Goal: Transaction & Acquisition: Obtain resource

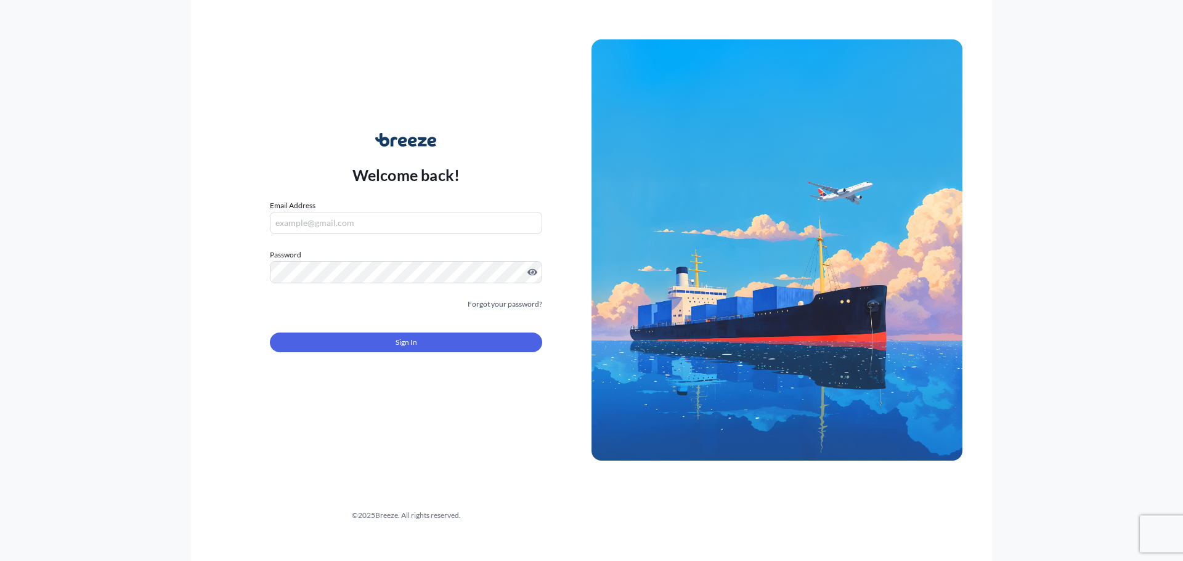
click at [376, 222] on input "Email Address" at bounding box center [406, 223] width 272 height 22
click at [394, 224] on input "Email Address" at bounding box center [406, 223] width 272 height 22
click at [432, 224] on input "Email Address" at bounding box center [406, 223] width 272 height 22
type input "[EMAIL_ADDRESS][DOMAIN_NAME]"
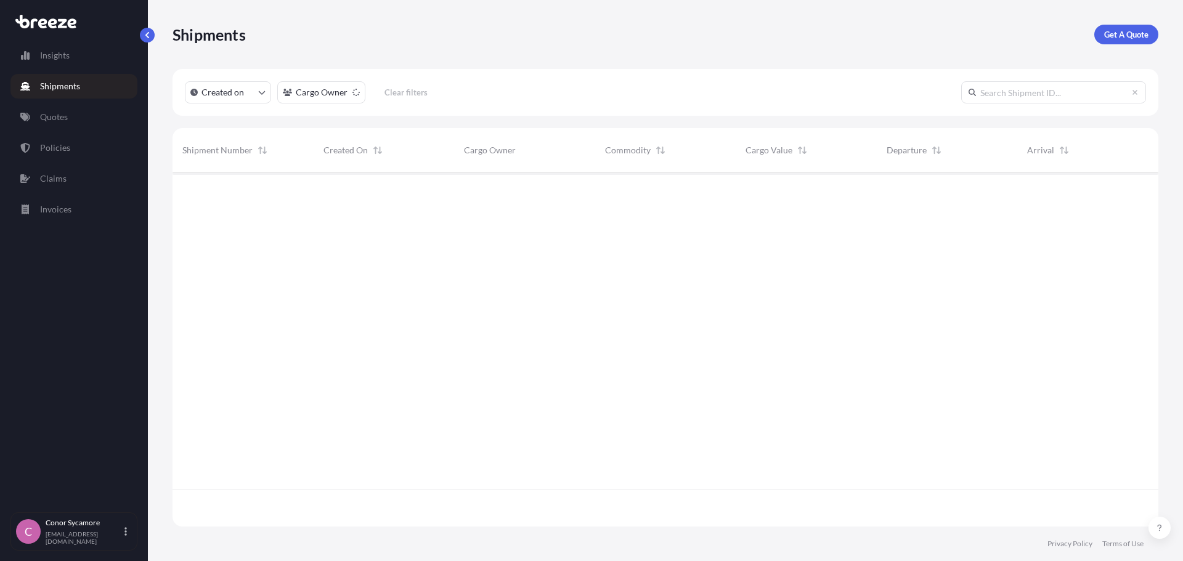
scroll to position [352, 976]
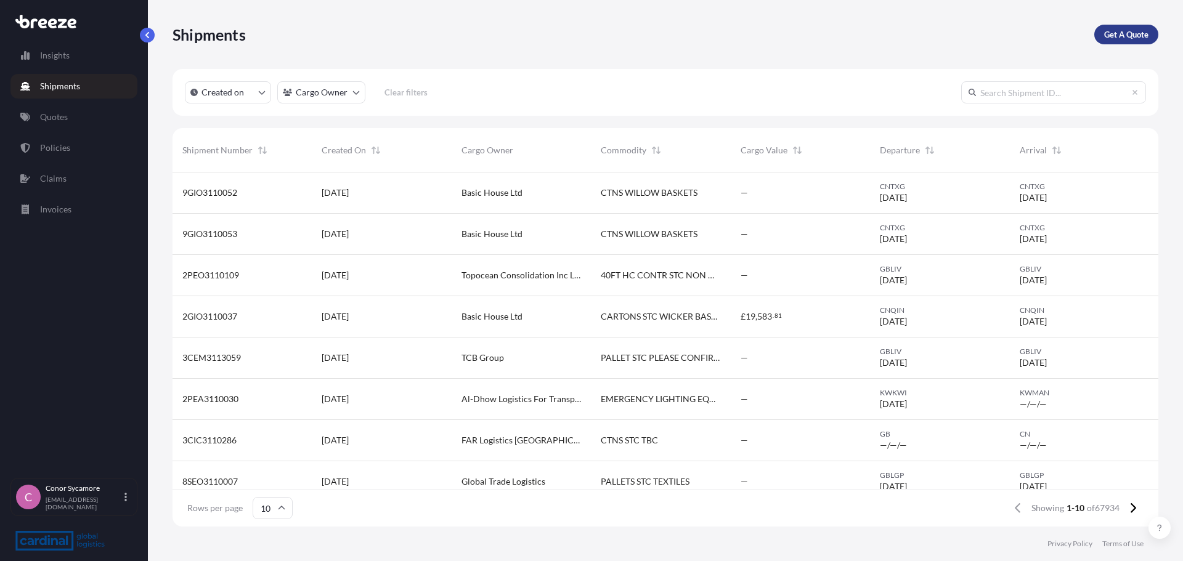
click at [1118, 34] on p "Get A Quote" at bounding box center [1126, 34] width 44 height 12
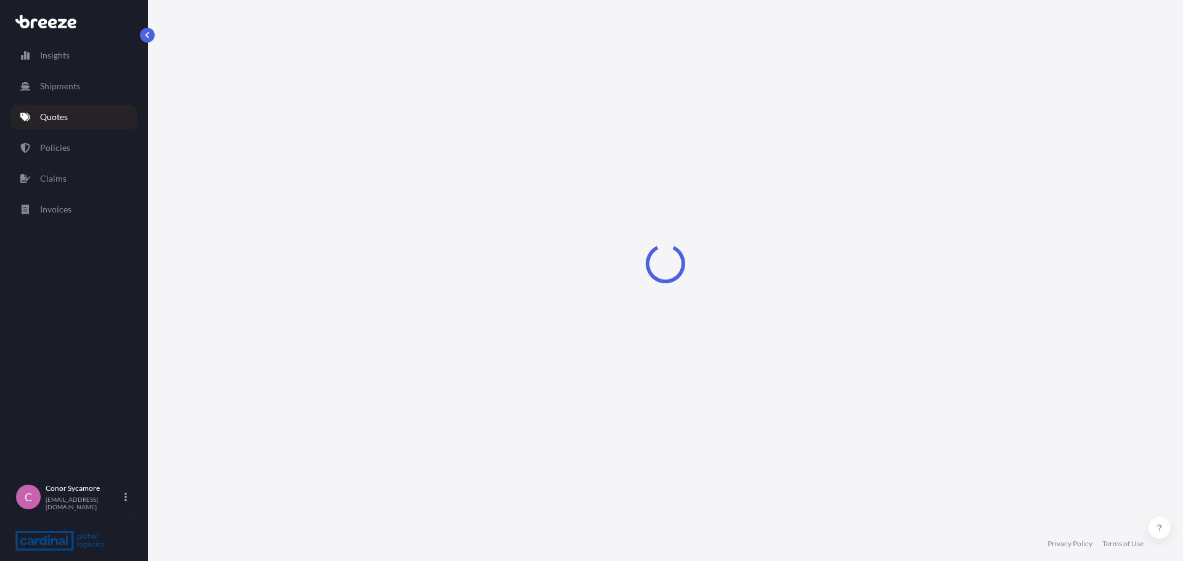
select select "Sea"
select select "1"
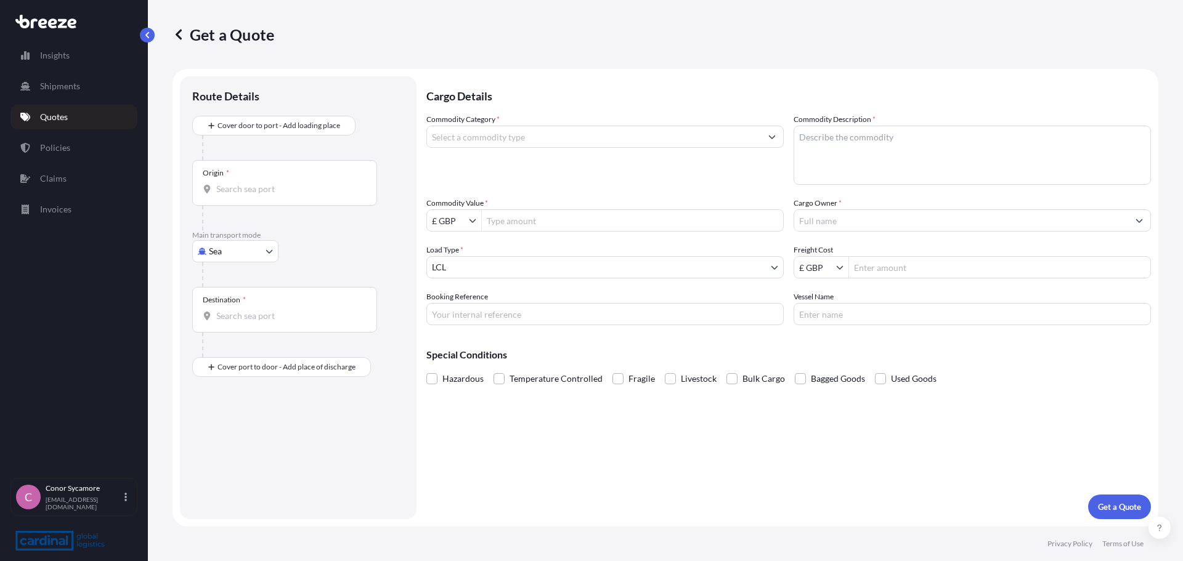
drag, startPoint x: 464, startPoint y: 314, endPoint x: 469, endPoint y: 308, distance: 7.0
click at [464, 314] on input "Booking Reference" at bounding box center [604, 314] width 357 height 22
paste input "8GEO5090012"
type input "8GEO5090012"
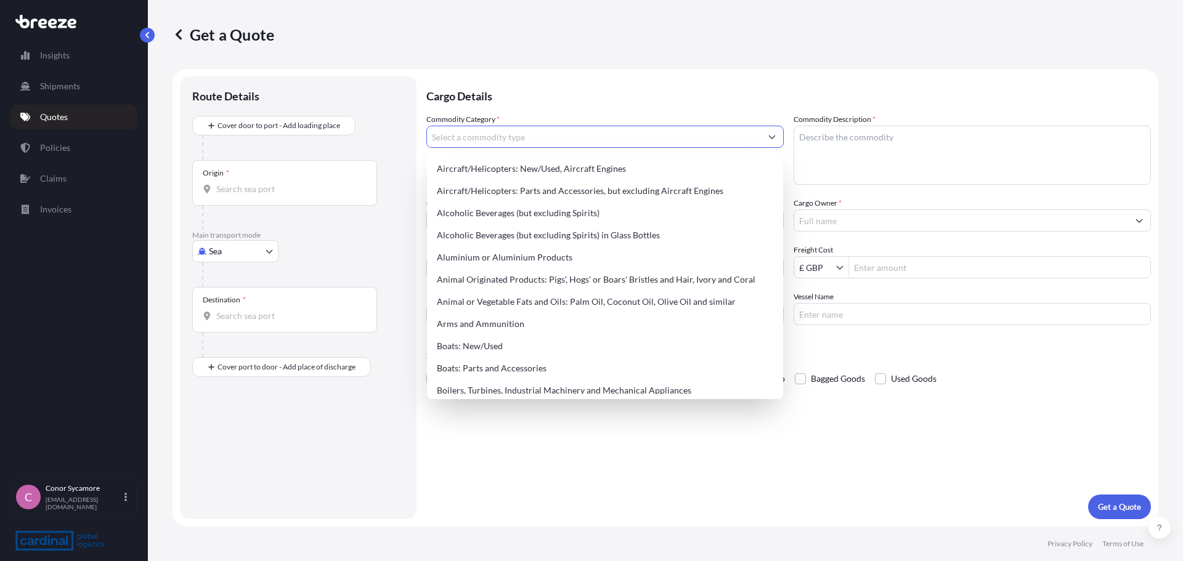
click at [498, 142] on input "Commodity Category *" at bounding box center [594, 137] width 334 height 22
click at [535, 137] on input "Commodity Category *" at bounding box center [594, 137] width 334 height 22
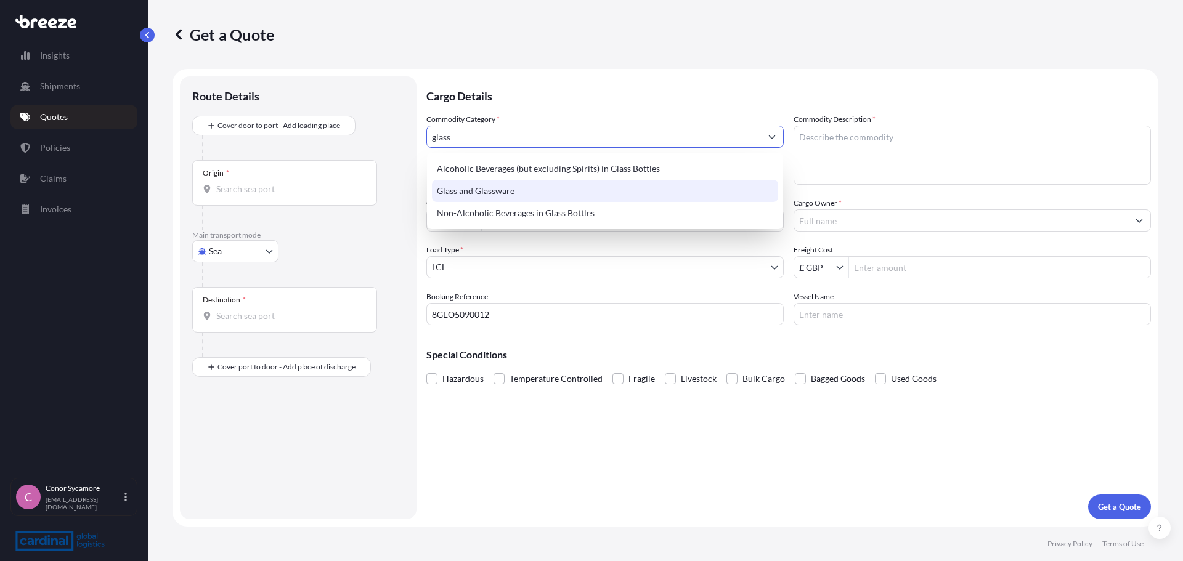
click at [532, 186] on div "Glass and Glassware" at bounding box center [605, 191] width 346 height 22
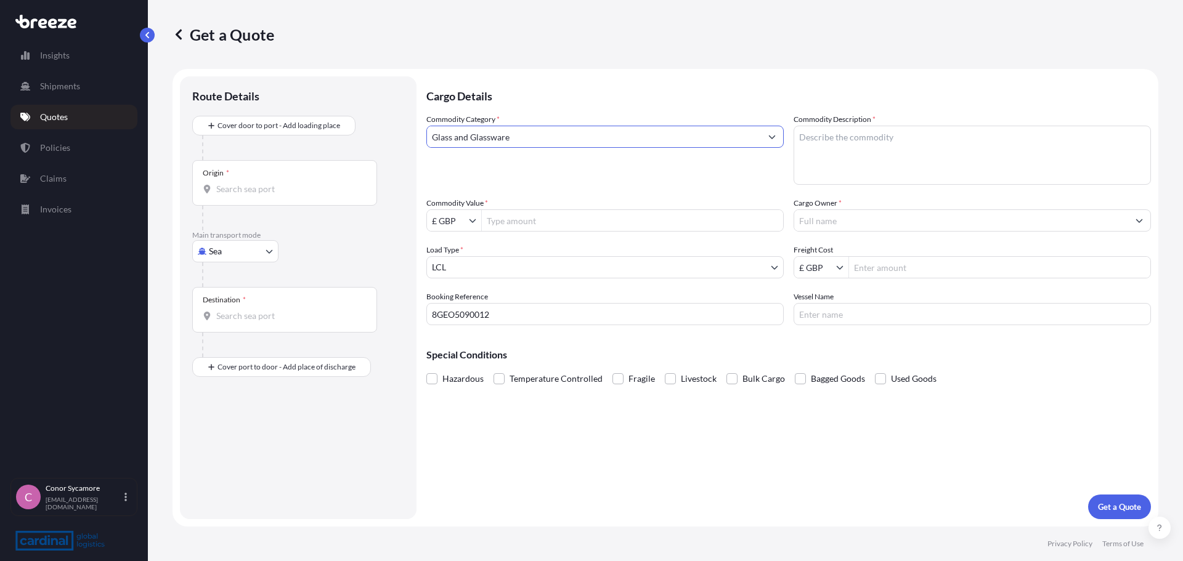
type input "Glass and Glassware"
click at [885, 136] on textarea "Commodity Description *" at bounding box center [971, 155] width 357 height 59
type textarea "glass mugs / vases / water bottle"
click at [498, 229] on input "Commodity Value *" at bounding box center [632, 220] width 301 height 22
click at [450, 217] on input "£ GBP" at bounding box center [448, 220] width 42 height 22
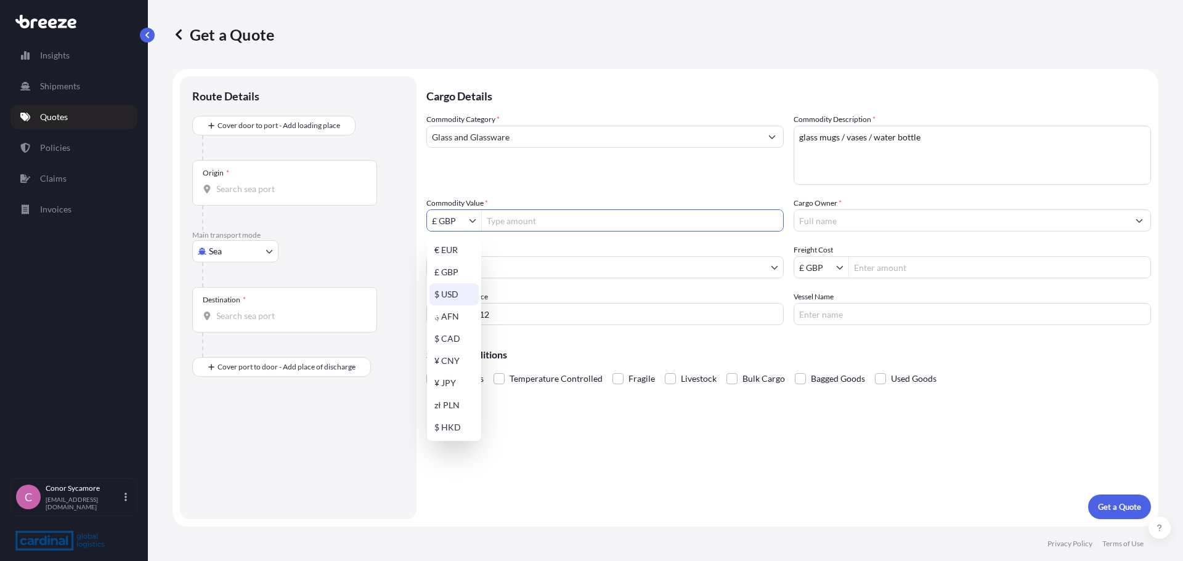
click at [448, 295] on div "$ USD" at bounding box center [453, 294] width 49 height 22
type input "$ USD"
click at [508, 227] on input "Commodity Value *" at bounding box center [632, 220] width 301 height 22
click at [655, 223] on input "9,818.16" at bounding box center [632, 220] width 301 height 22
type input "9,818.16"
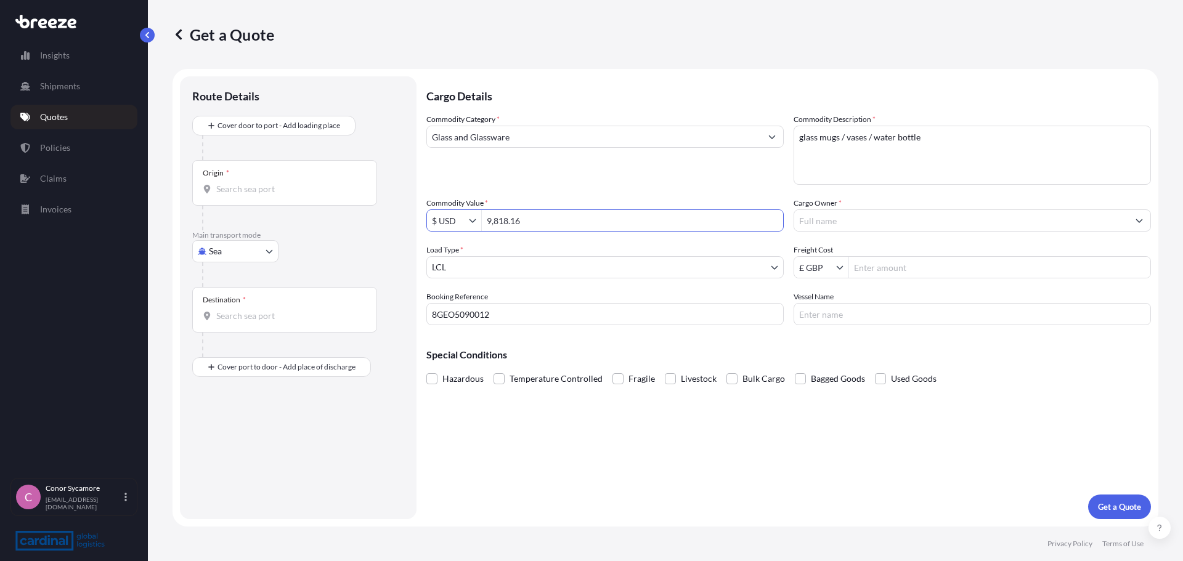
click at [830, 213] on input "Cargo Owner *" at bounding box center [961, 220] width 334 height 22
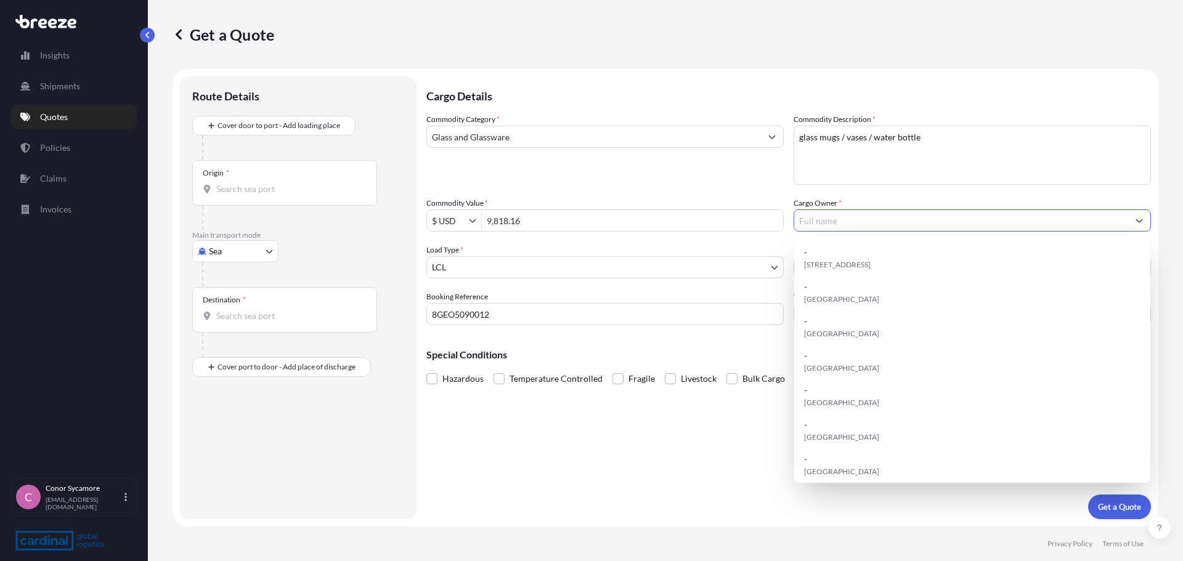
type input "w"
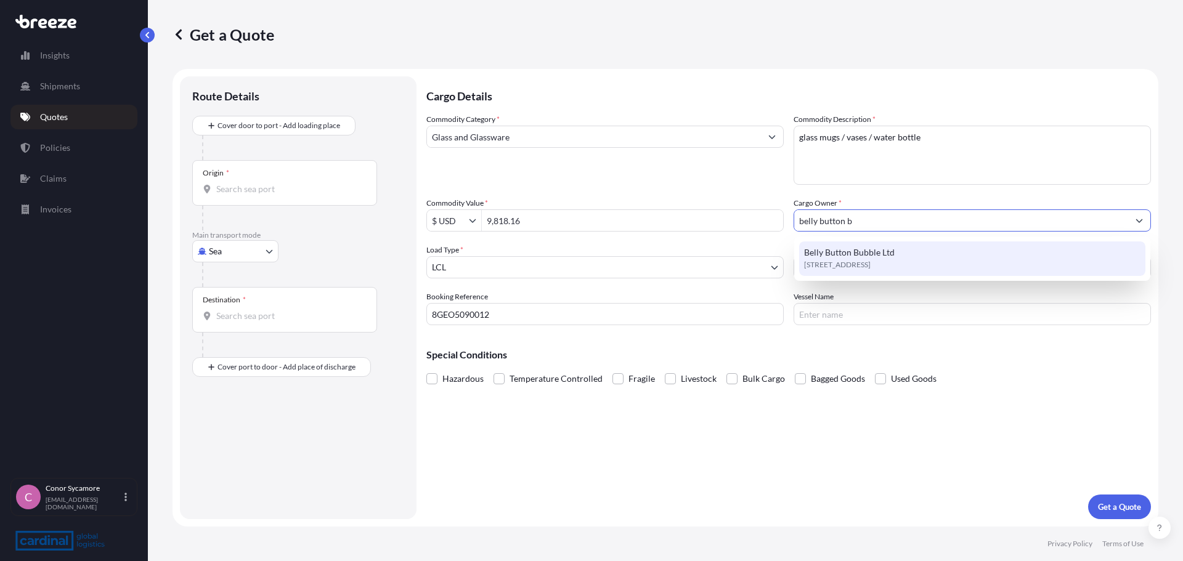
click at [881, 249] on span "Belly Button Bubble Ltd" at bounding box center [849, 252] width 91 height 12
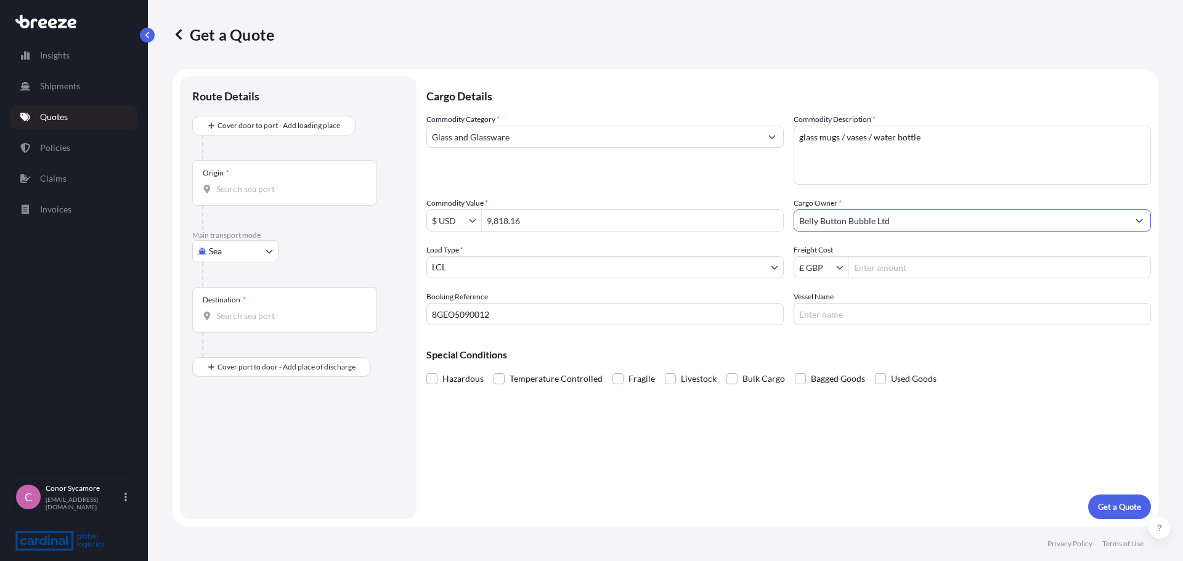
type input "Belly Button Bubble Ltd"
click at [920, 269] on input "Freight Cost" at bounding box center [999, 267] width 301 height 22
click at [254, 188] on input "Origin *" at bounding box center [288, 189] width 145 height 12
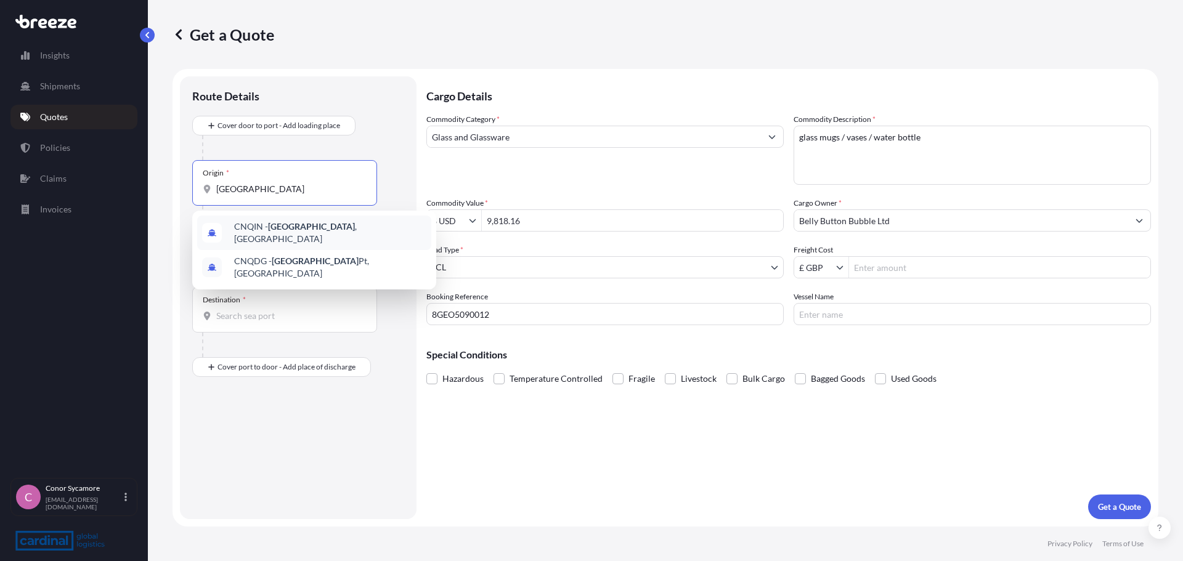
click at [310, 229] on span "CNQIN - [GEOGRAPHIC_DATA] , [GEOGRAPHIC_DATA]" at bounding box center [330, 233] width 192 height 25
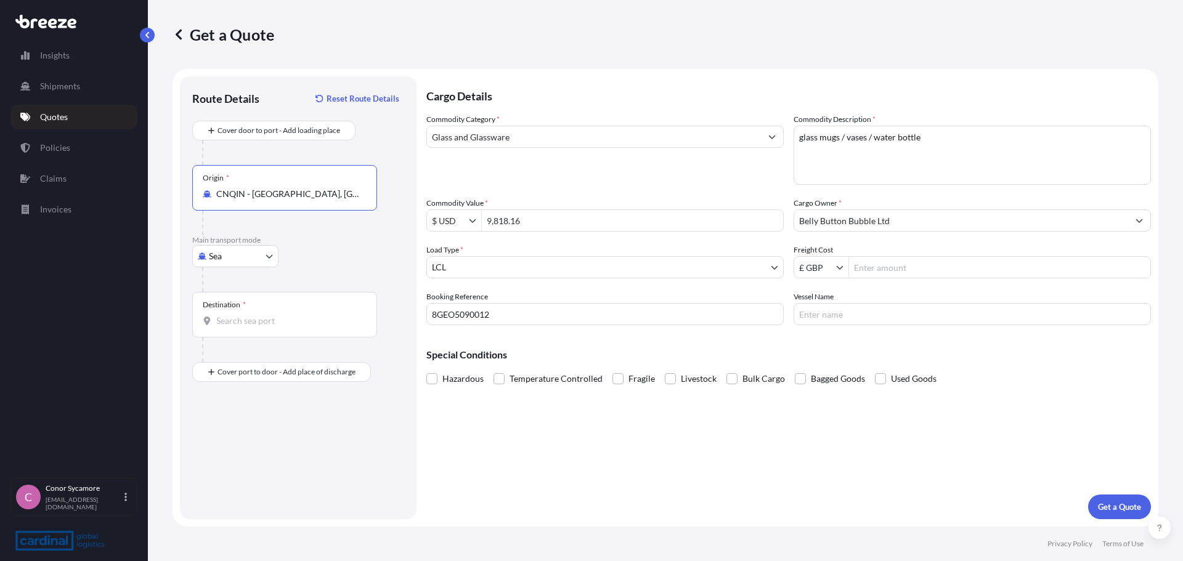
type input "CNQIN - [GEOGRAPHIC_DATA], [GEOGRAPHIC_DATA]"
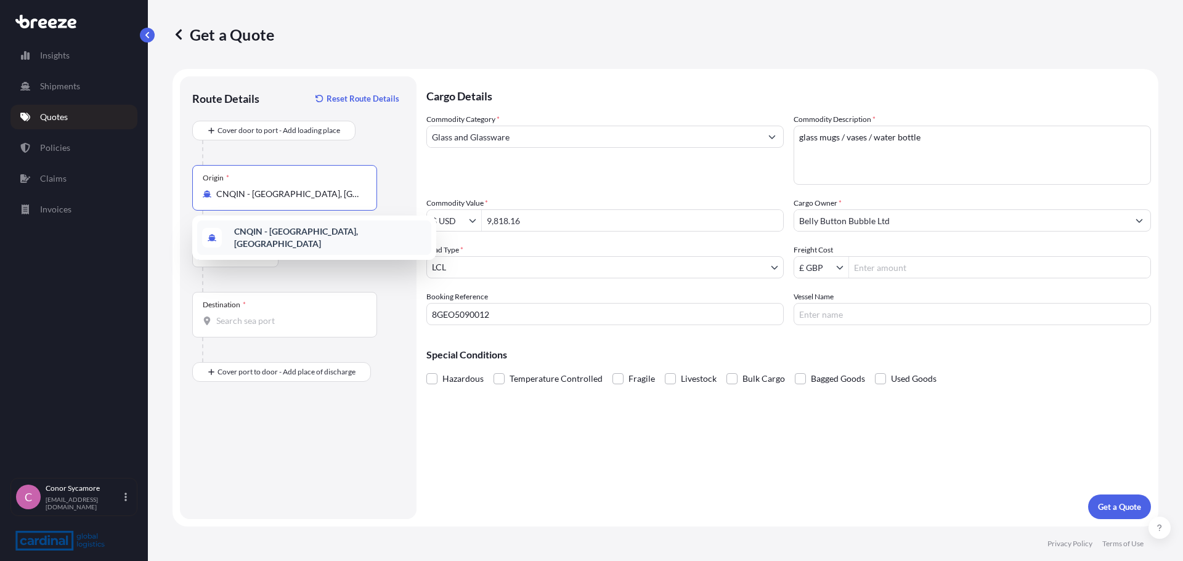
click at [252, 320] on input "Destination *" at bounding box center [288, 321] width 145 height 12
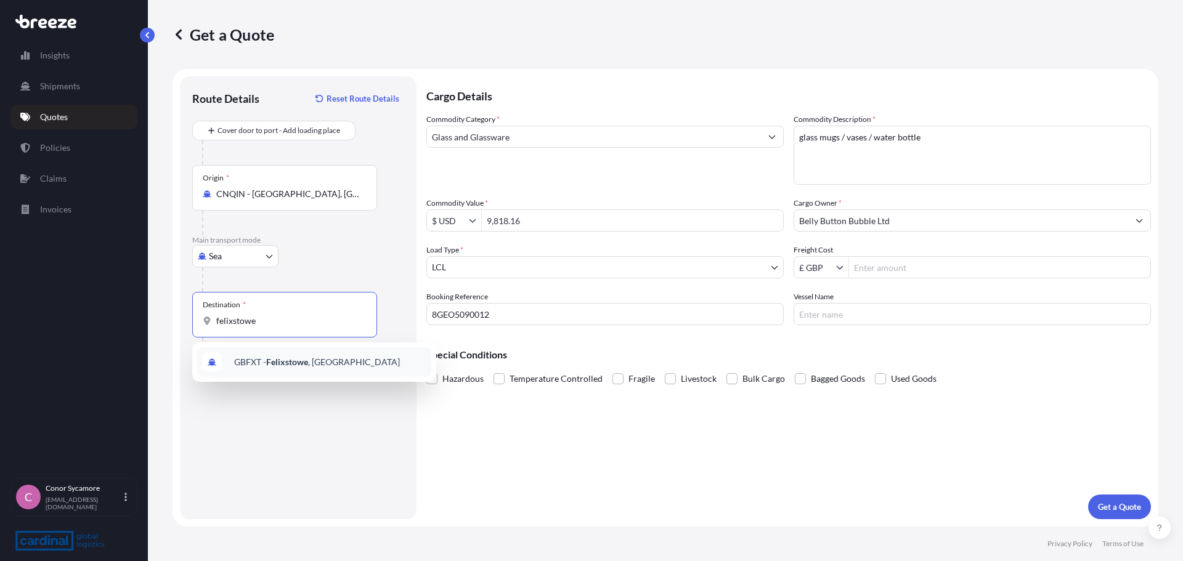
click at [248, 362] on span "GBFXT - Felixstowe , [GEOGRAPHIC_DATA]" at bounding box center [317, 362] width 166 height 12
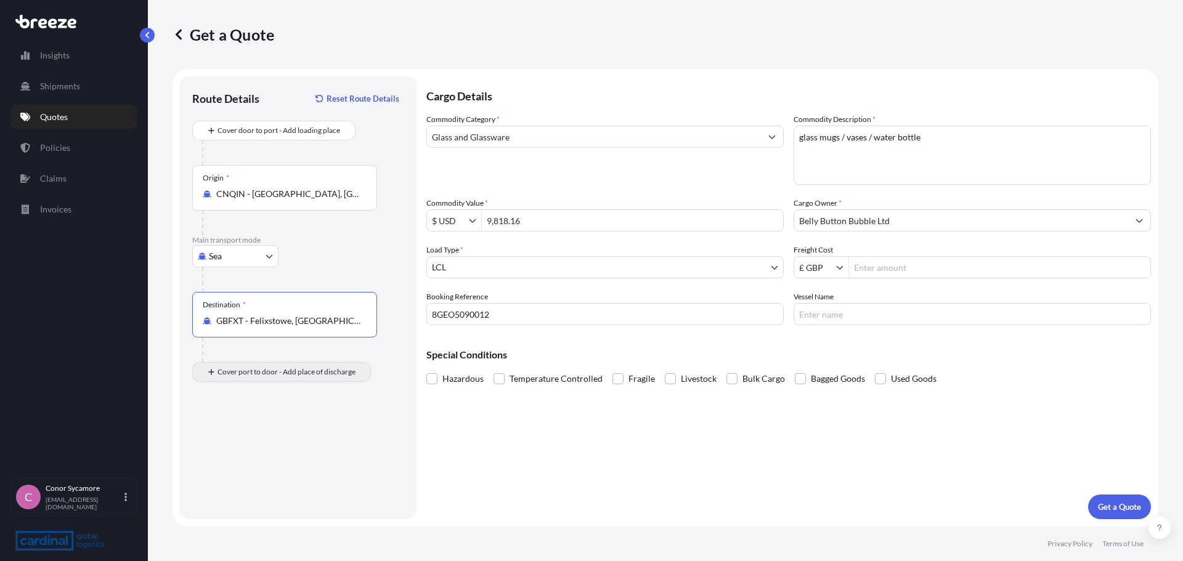
type input "GBFXT - Felixstowe, [GEOGRAPHIC_DATA]"
click at [259, 437] on input "Place of Discharge" at bounding box center [288, 438] width 145 height 12
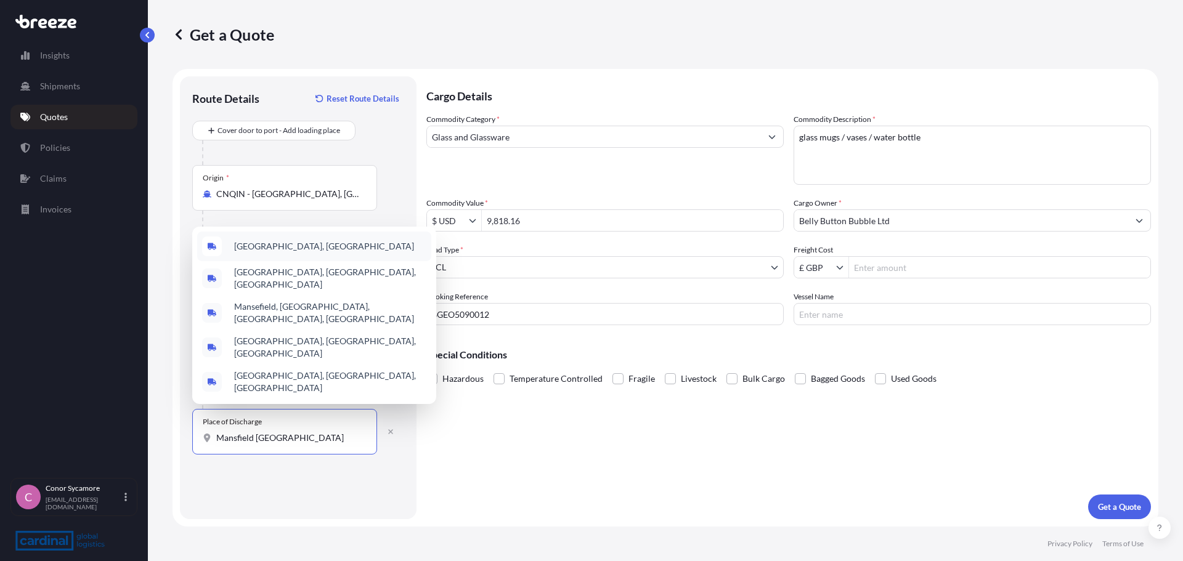
click at [294, 261] on div "[GEOGRAPHIC_DATA], [GEOGRAPHIC_DATA]" at bounding box center [314, 247] width 234 height 30
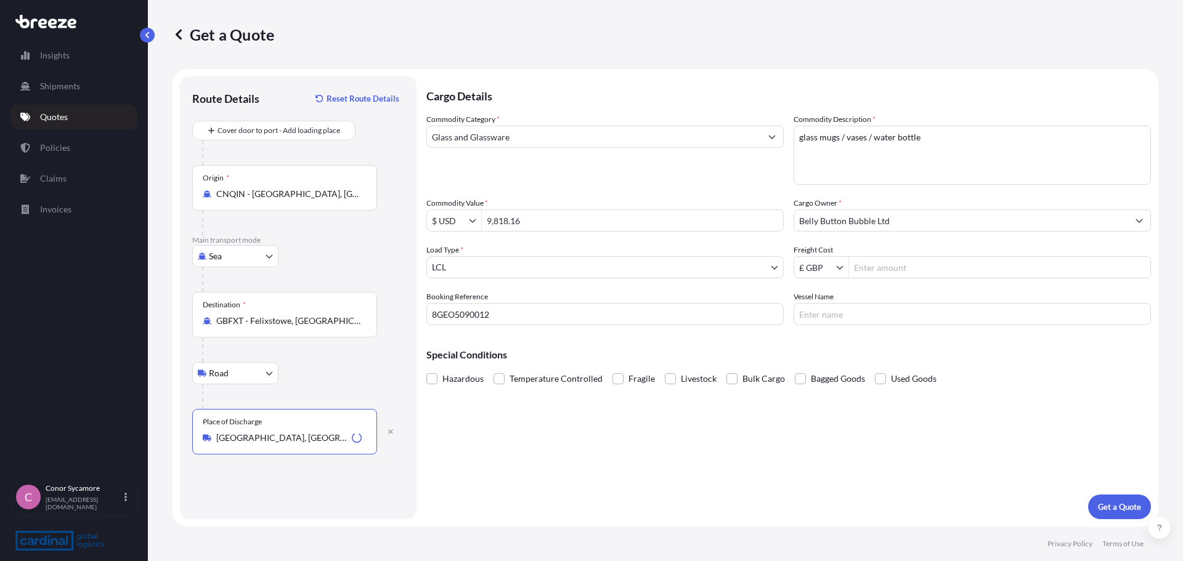
type input "[GEOGRAPHIC_DATA], [GEOGRAPHIC_DATA]"
click at [808, 347] on div "Special Conditions Hazardous Temperature Controlled Fragile Livestock Bulk Carg…" at bounding box center [788, 361] width 724 height 53
click at [1130, 498] on button "Get a Quote" at bounding box center [1119, 507] width 63 height 25
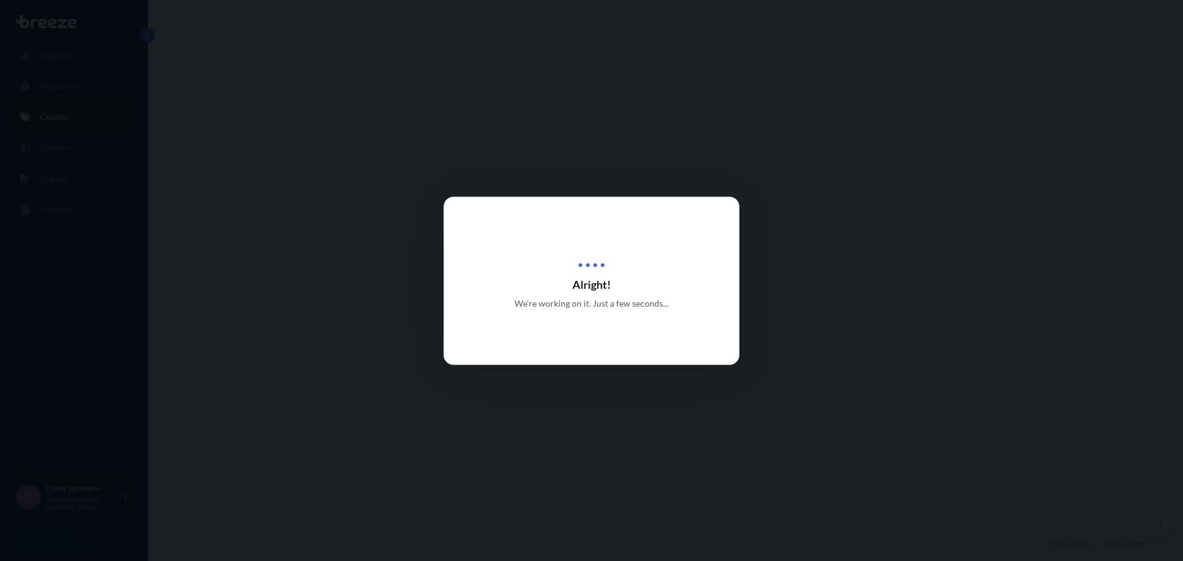
select select "Sea"
select select "Road"
select select "1"
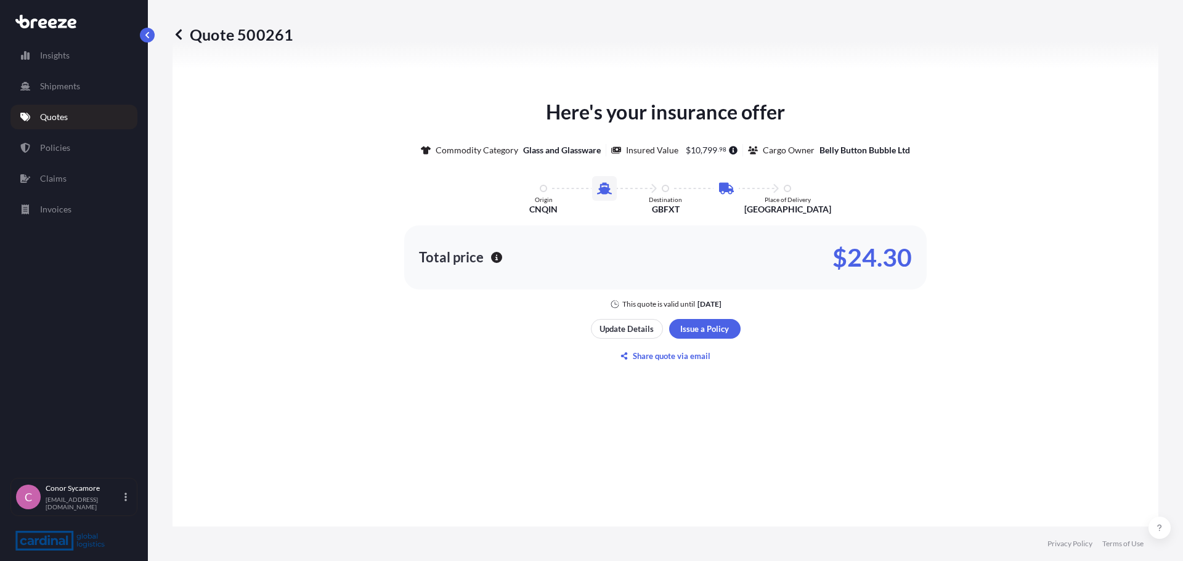
scroll to position [605, 0]
